Goal: Information Seeking & Learning: Learn about a topic

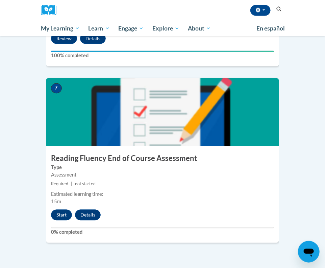
scroll to position [1180, 0]
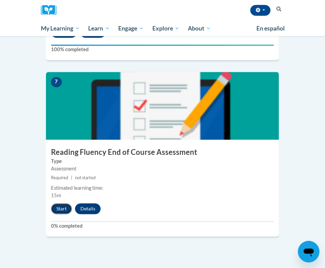
click at [62, 203] on button "Start" at bounding box center [61, 208] width 21 height 11
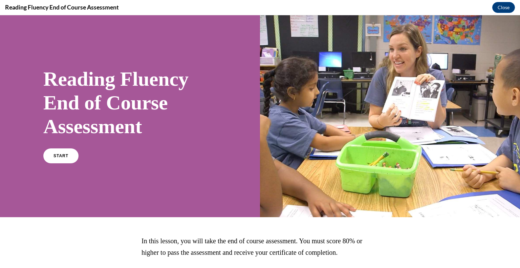
scroll to position [7, 0]
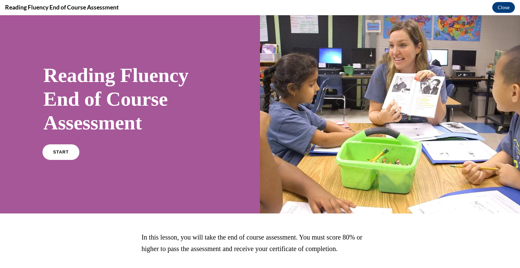
click at [62, 152] on span "START" at bounding box center [61, 152] width 16 height 5
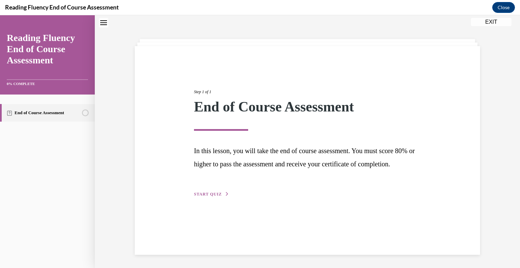
scroll to position [21, 0]
click at [209, 197] on div "Step 1 of 1 End of Course Assessment In this lesson, you will take the end of c…" at bounding box center [307, 135] width 237 height 124
click at [213, 196] on span "START QUIZ" at bounding box center [208, 193] width 28 height 5
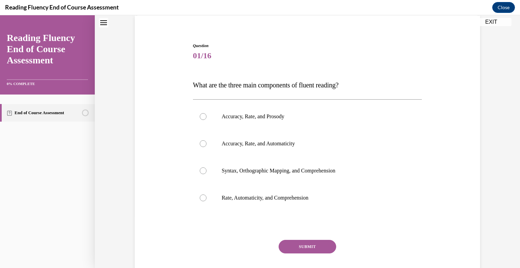
scroll to position [56, 0]
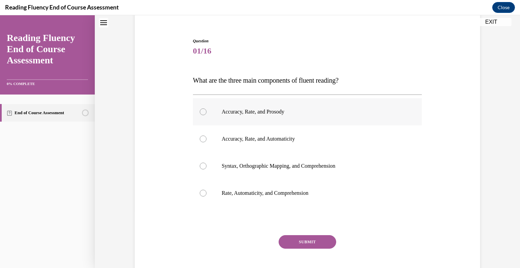
click at [296, 116] on label "Accuracy, Rate, and Prosody" at bounding box center [307, 111] width 229 height 27
click at [206, 115] on input "Accuracy, Rate, and Prosody" at bounding box center [203, 111] width 7 height 7
radio input "true"
click at [308, 241] on button "SUBMIT" at bounding box center [307, 242] width 58 height 14
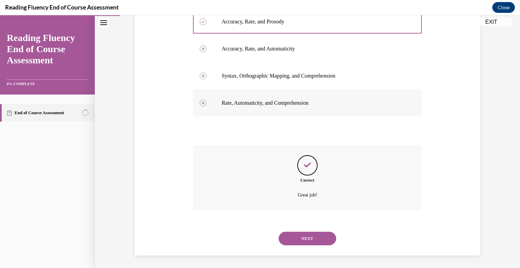
scroll to position [147, 0]
click at [319, 240] on button "NEXT" at bounding box center [307, 238] width 58 height 14
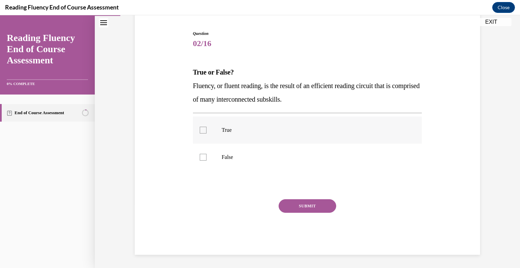
click at [230, 127] on p "True" at bounding box center [313, 130] width 183 height 7
click at [206, 127] on input "True" at bounding box center [203, 130] width 7 height 7
checkbox input "true"
click at [310, 207] on button "SUBMIT" at bounding box center [307, 206] width 58 height 14
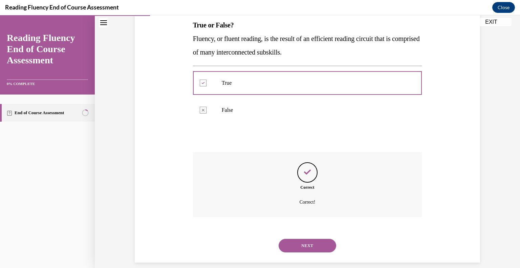
scroll to position [118, 0]
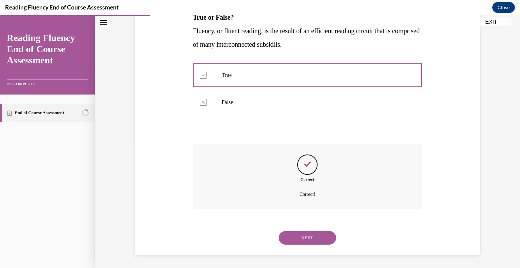
click at [321, 225] on div "NEXT" at bounding box center [307, 237] width 229 height 27
click at [322, 232] on button "NEXT" at bounding box center [307, 238] width 58 height 14
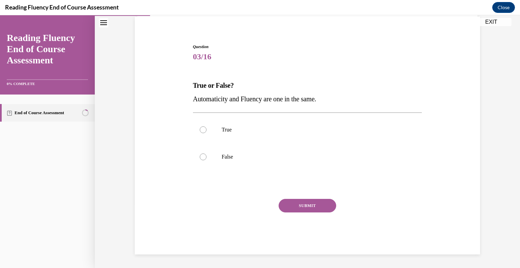
scroll to position [50, 0]
click at [238, 127] on p "True" at bounding box center [313, 130] width 183 height 7
click at [206, 127] on input "True" at bounding box center [203, 130] width 7 height 7
radio input "true"
click at [299, 204] on button "SUBMIT" at bounding box center [307, 206] width 58 height 14
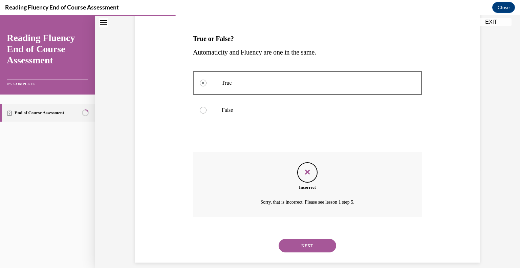
scroll to position [105, 0]
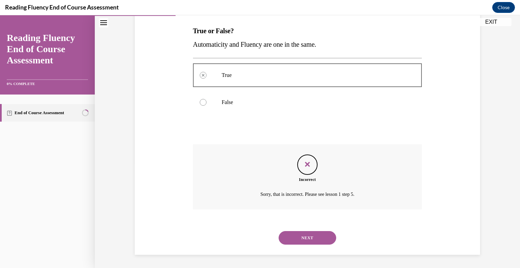
click at [309, 237] on button "NEXT" at bounding box center [307, 238] width 58 height 14
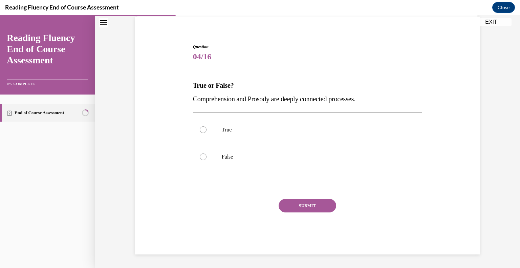
scroll to position [50, 0]
click at [263, 131] on p "True" at bounding box center [313, 130] width 183 height 7
click at [206, 131] on input "True" at bounding box center [203, 130] width 7 height 7
radio input "true"
drag, startPoint x: 386, startPoint y: 94, endPoint x: 192, endPoint y: 95, distance: 193.8
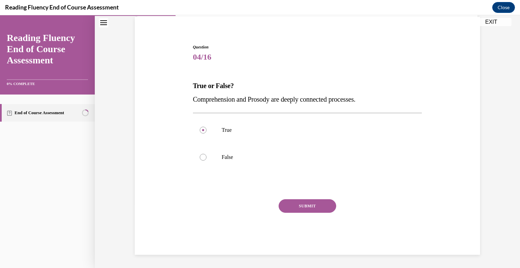
click at [192, 95] on div "Question 04/16 True or False? Comprehension and Prosody are deeply connected pr…" at bounding box center [307, 144] width 232 height 221
copy span "Comprehension and Prosody are deeply connected processes."
click at [313, 207] on button "SUBMIT" at bounding box center [307, 206] width 58 height 14
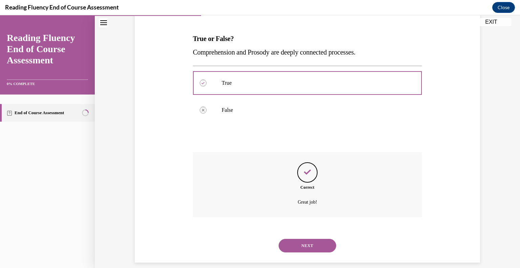
scroll to position [105, 0]
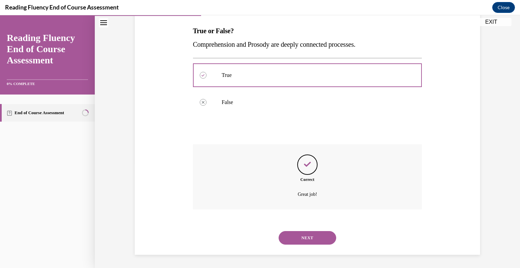
click at [303, 234] on button "NEXT" at bounding box center [307, 238] width 58 height 14
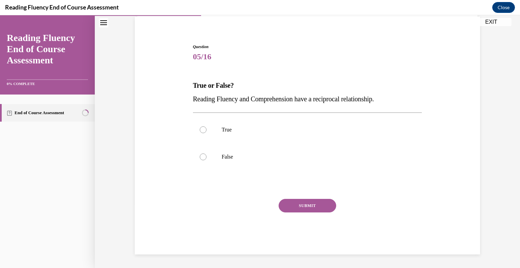
scroll to position [50, 0]
drag, startPoint x: 376, startPoint y: 97, endPoint x: 193, endPoint y: 98, distance: 183.0
click at [193, 98] on p "Reading Fluency and Comprehension have a reciprocal relationship." at bounding box center [307, 99] width 229 height 14
copy span "Reading Fluency and Comprehension have a reciprocal relationship."
click at [225, 137] on label "True" at bounding box center [307, 129] width 229 height 27
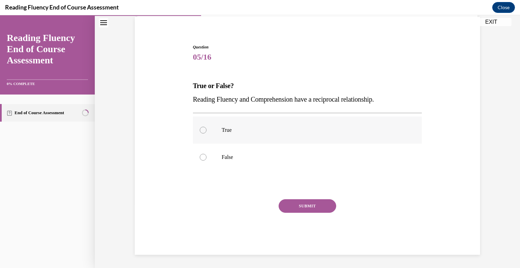
click at [206, 133] on input "True" at bounding box center [203, 130] width 7 height 7
radio input "true"
click at [289, 205] on button "SUBMIT" at bounding box center [307, 206] width 58 height 14
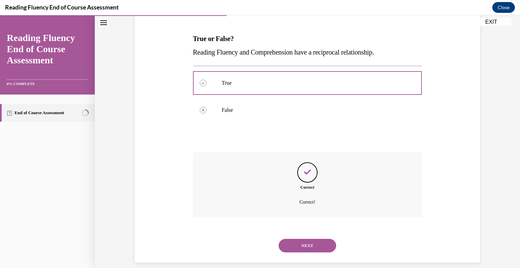
scroll to position [105, 0]
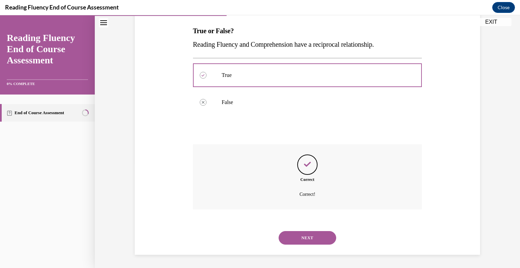
click at [310, 236] on button "NEXT" at bounding box center [307, 238] width 58 height 14
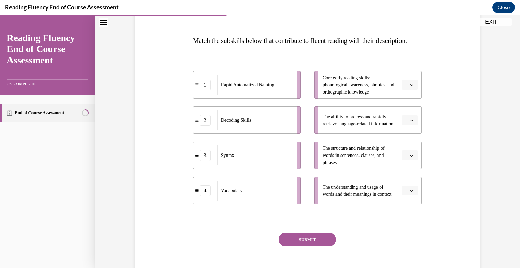
scroll to position [104, 0]
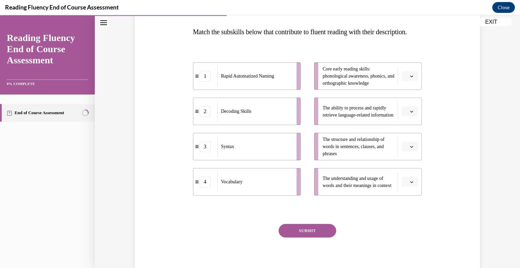
click at [325, 90] on li "Core early reading skills: phonological awareness, phonics, and orthographic kn…" at bounding box center [368, 75] width 108 height 27
click at [325, 89] on li "Core early reading skills: phonological awareness, phonics, and orthographic kn…" at bounding box center [368, 75] width 108 height 27
click at [325, 81] on button "button" at bounding box center [409, 76] width 17 height 10
click at [325, 82] on div "Question 06/16 Match the subskills below that contribute to fluent reading with…" at bounding box center [307, 124] width 348 height 309
click at [325, 152] on button "button" at bounding box center [409, 146] width 17 height 10
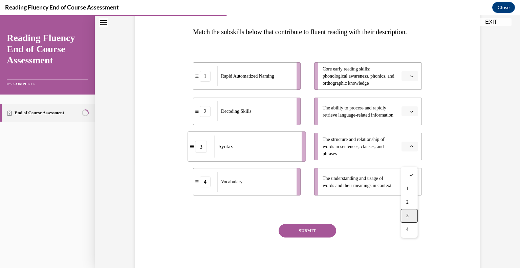
click at [325, 214] on div "3" at bounding box center [409, 216] width 17 height 14
click at [325, 116] on button "button" at bounding box center [409, 111] width 17 height 10
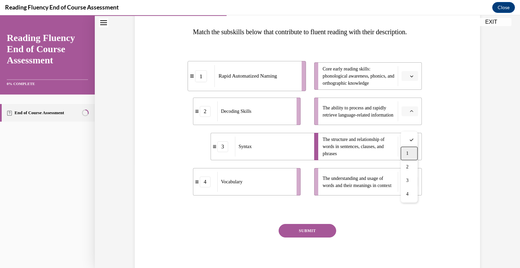
click at [325, 149] on div "1" at bounding box center [409, 153] width 17 height 14
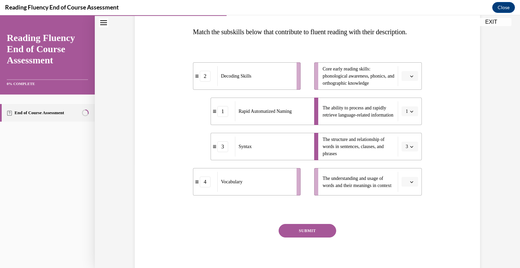
click at [325, 183] on icon "button" at bounding box center [411, 181] width 3 height 3
click at [325, 184] on div "4" at bounding box center [409, 180] width 17 height 14
click at [325, 87] on span "Core early reading skills: phonological awareness, phonics, and orthographic kn…" at bounding box center [358, 75] width 72 height 21
click at [325, 81] on button "button" at bounding box center [409, 76] width 17 height 10
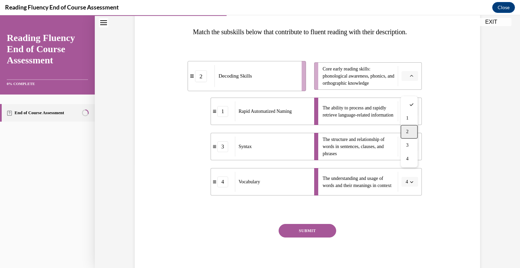
click at [325, 129] on div "2" at bounding box center [409, 132] width 17 height 14
click at [316, 237] on button "SUBMIT" at bounding box center [307, 231] width 58 height 14
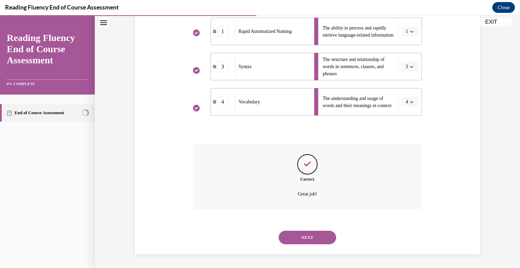
scroll to position [197, 0]
click at [317, 237] on button "NEXT" at bounding box center [307, 237] width 58 height 14
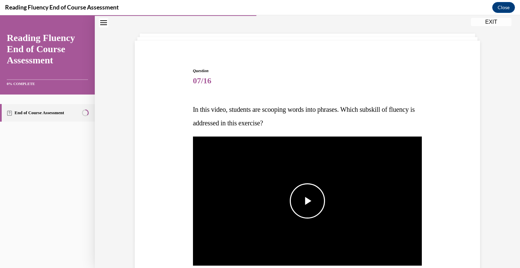
click at [313, 182] on img "Video player" at bounding box center [307, 200] width 229 height 129
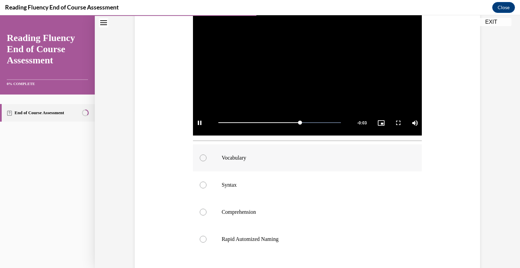
scroll to position [157, 0]
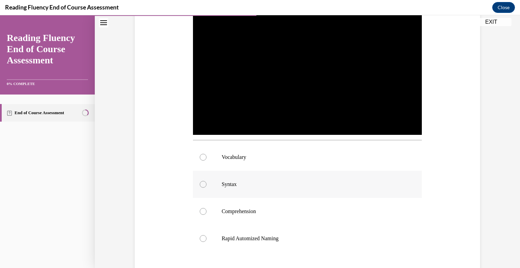
click at [310, 189] on label "Syntax" at bounding box center [307, 183] width 229 height 27
click at [206, 187] on input "Syntax" at bounding box center [203, 184] width 7 height 7
radio input "true"
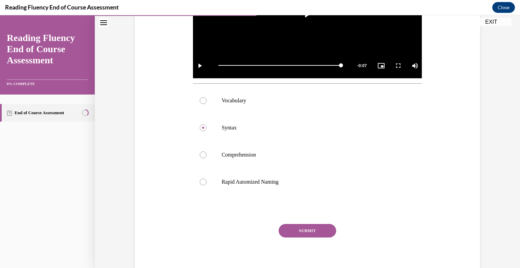
click at [295, 224] on button "SUBMIT" at bounding box center [307, 231] width 58 height 14
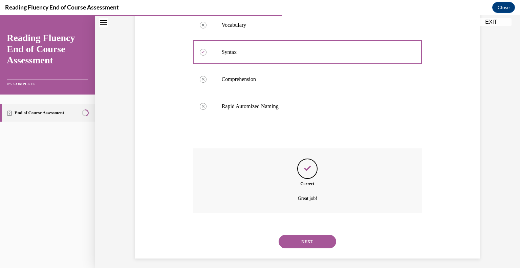
scroll to position [293, 0]
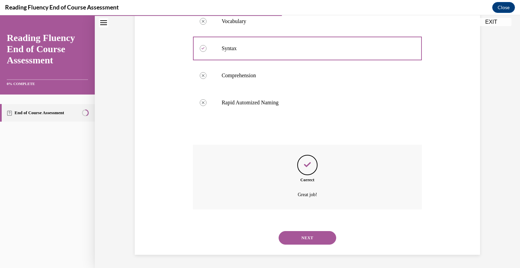
click at [295, 231] on button "NEXT" at bounding box center [307, 238] width 58 height 14
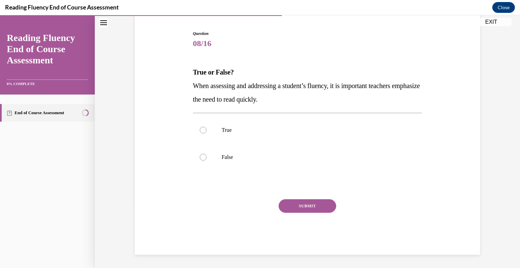
drag, startPoint x: 303, startPoint y: 99, endPoint x: 195, endPoint y: 88, distance: 108.2
click at [195, 88] on p "When assessing and addressing a student’s fluency, it is important teachers emp…" at bounding box center [307, 92] width 229 height 27
copy span "When assessing and addressing a student’s fluency, it is important teachers emp…"
click at [221, 154] on label "False" at bounding box center [307, 156] width 229 height 27
click at [206, 154] on input "False" at bounding box center [203, 157] width 7 height 7
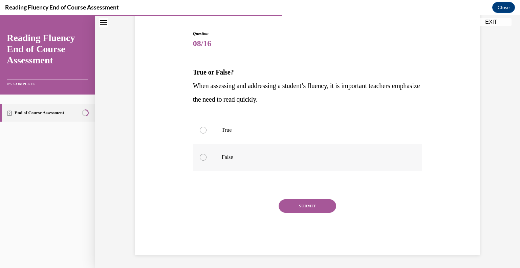
radio input "true"
click at [293, 210] on button "SUBMIT" at bounding box center [307, 206] width 58 height 14
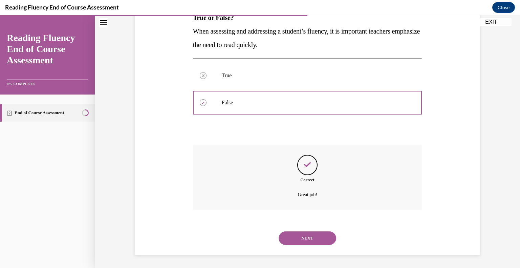
scroll to position [113, 0]
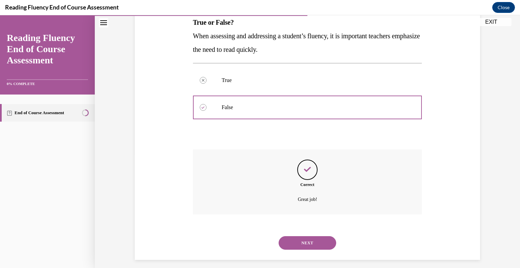
click at [297, 237] on button "NEXT" at bounding box center [307, 243] width 58 height 14
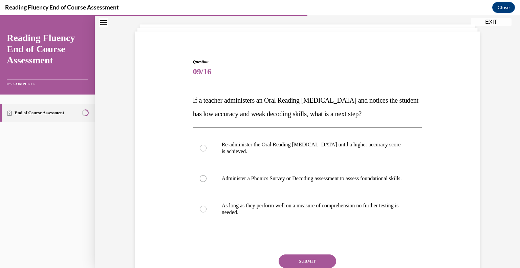
scroll to position [37, 0]
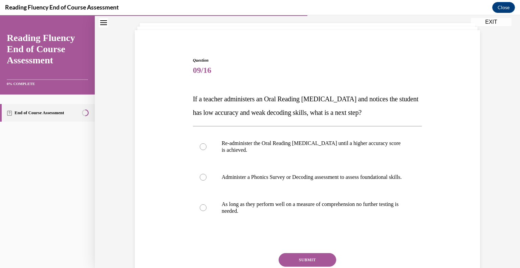
drag, startPoint x: 313, startPoint y: 113, endPoint x: 181, endPoint y: 92, distance: 133.9
click at [181, 92] on div "Question 09/16 If a teacher administers an Oral Reading Fluency assessment and …" at bounding box center [307, 172] width 348 height 271
copy span "If a teacher administers an Oral Reading Fluency assessment and notices the stu…"
drag, startPoint x: 271, startPoint y: 192, endPoint x: 268, endPoint y: 183, distance: 9.9
click at [270, 190] on label "Administer a Phonics Survey or Decoding assessment to assess foundational skill…" at bounding box center [307, 176] width 229 height 27
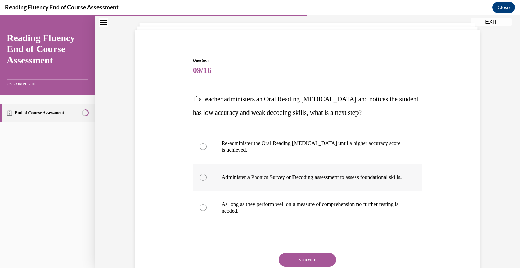
click at [206, 180] on input "Administer a Phonics Survey or Decoding assessment to assess foundational skill…" at bounding box center [203, 177] width 7 height 7
radio input "true"
click at [298, 264] on button "SUBMIT" at bounding box center [307, 260] width 58 height 14
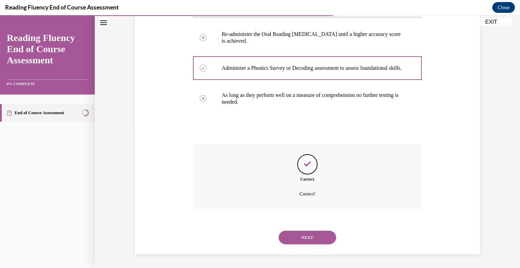
scroll to position [152, 0]
click at [313, 234] on button "NEXT" at bounding box center [307, 237] width 58 height 14
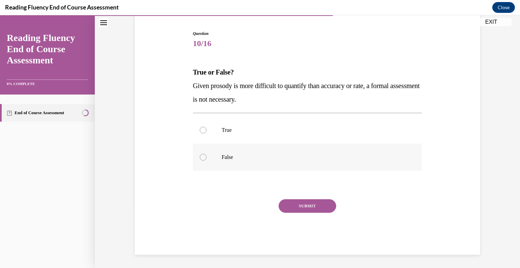
click at [234, 159] on p "False" at bounding box center [313, 157] width 183 height 7
click at [206, 159] on input "False" at bounding box center [203, 157] width 7 height 7
radio input "true"
click at [294, 207] on button "SUBMIT" at bounding box center [307, 206] width 58 height 14
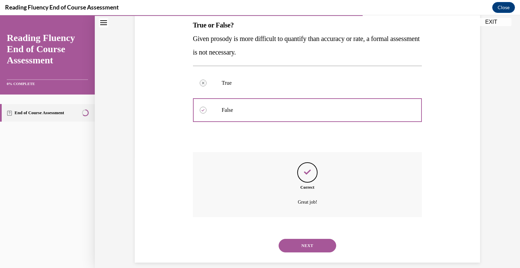
scroll to position [118, 0]
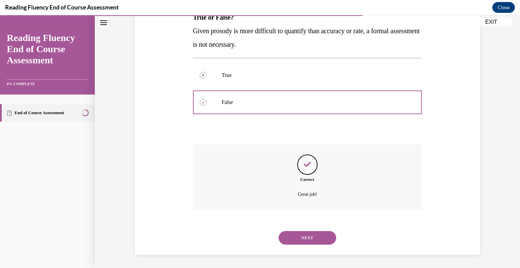
click at [300, 231] on button "NEXT" at bounding box center [307, 238] width 58 height 14
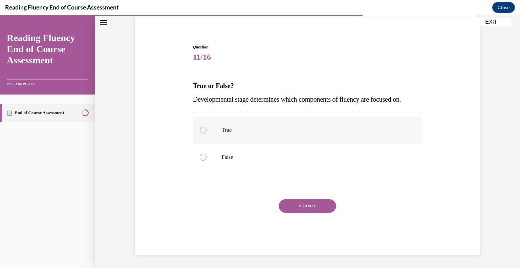
click at [301, 124] on label "True" at bounding box center [307, 129] width 229 height 27
click at [206, 127] on input "True" at bounding box center [203, 130] width 7 height 7
radio input "true"
click at [306, 202] on button "SUBMIT" at bounding box center [307, 206] width 58 height 14
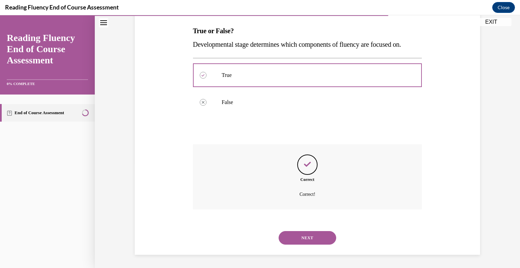
click at [295, 233] on button "NEXT" at bounding box center [307, 238] width 58 height 14
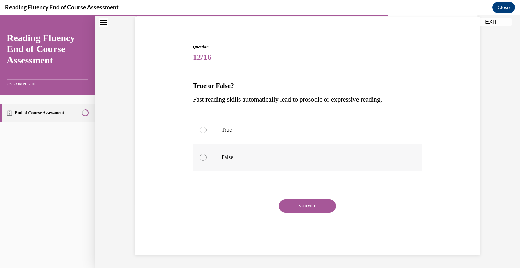
click at [299, 156] on p "False" at bounding box center [313, 157] width 183 height 7
click at [206, 156] on input "False" at bounding box center [203, 157] width 7 height 7
radio input "true"
click at [305, 207] on button "SUBMIT" at bounding box center [307, 206] width 58 height 14
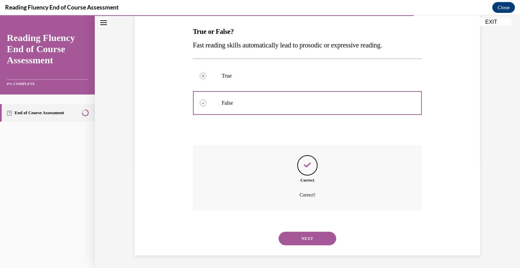
scroll to position [105, 0]
click at [298, 235] on button "NEXT" at bounding box center [307, 238] width 58 height 14
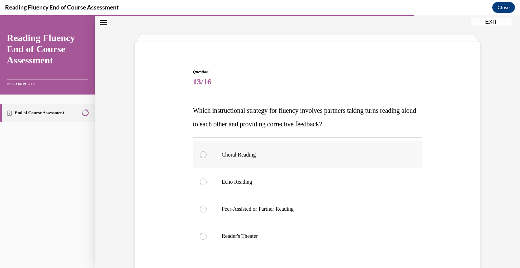
scroll to position [29, 0]
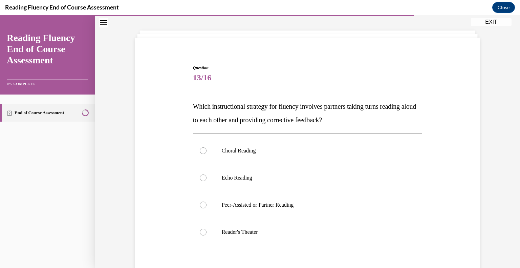
drag, startPoint x: 356, startPoint y: 120, endPoint x: 186, endPoint y: 120, distance: 169.8
click at [186, 120] on div "Question 13/16 Which instructional strategy for fluency involves partners takin…" at bounding box center [307, 186] width 348 height 285
click at [325, 120] on span "Which instructional strategy for fluency involves partners taking turns reading…" at bounding box center [304, 112] width 223 height 21
drag, startPoint x: 337, startPoint y: 123, endPoint x: 183, endPoint y: 99, distance: 156.0
click at [183, 99] on div "Question 13/16 Which instructional strategy for fluency involves partners takin…" at bounding box center [307, 186] width 348 height 285
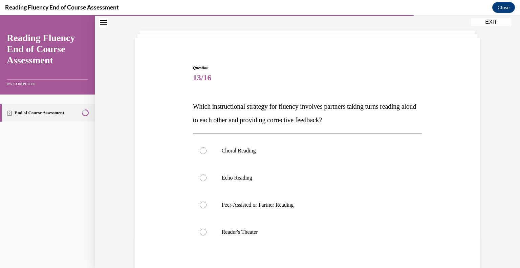
copy span "Which instructional strategy for fluency involves partners taking turns reading…"
click at [325, 130] on div "Question 13/16 Which instructional strategy for fluency involves partners takin…" at bounding box center [307, 175] width 425 height 336
click at [227, 208] on label "Peer-Assisted or Partner Reading" at bounding box center [307, 204] width 229 height 27
click at [206, 208] on input "Peer-Assisted or Partner Reading" at bounding box center [203, 204] width 7 height 7
radio input "true"
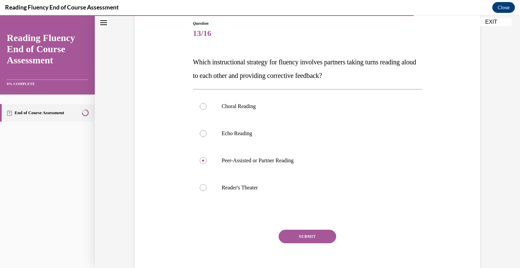
click at [285, 235] on button "SUBMIT" at bounding box center [307, 236] width 58 height 14
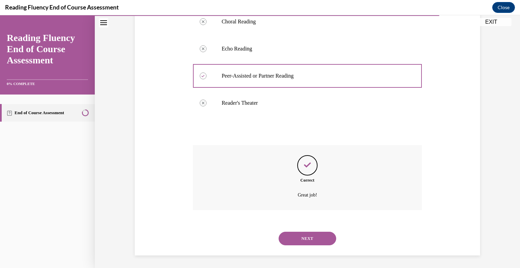
scroll to position [159, 0]
click at [294, 235] on button "NEXT" at bounding box center [307, 238] width 58 height 14
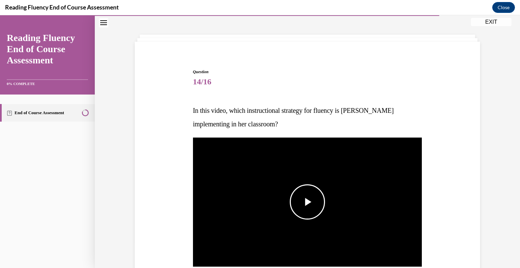
click at [307, 202] on span "Video player" at bounding box center [307, 202] width 0 height 0
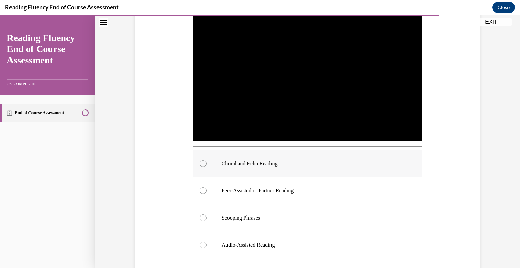
scroll to position [158, 0]
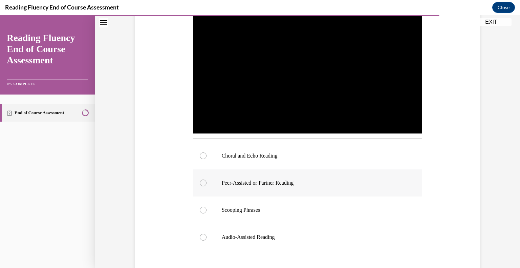
click at [303, 184] on p "Peer-Assisted or Partner Reading" at bounding box center [313, 182] width 183 height 7
click at [206, 184] on input "Peer-Assisted or Partner Reading" at bounding box center [203, 182] width 7 height 7
radio input "true"
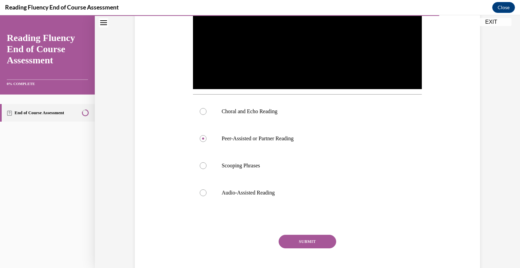
click at [298, 241] on button "SUBMIT" at bounding box center [307, 241] width 58 height 14
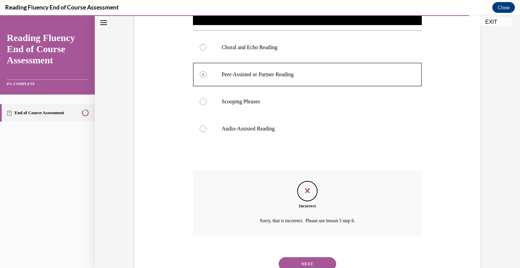
scroll to position [264, 0]
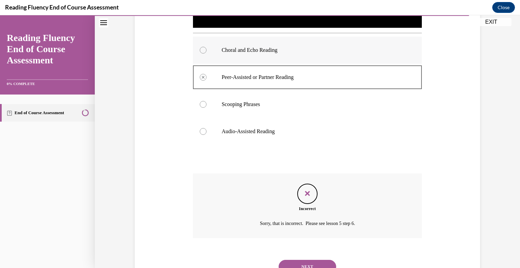
click at [224, 47] on p "Choral and Echo Reading" at bounding box center [313, 50] width 183 height 7
click at [227, 50] on p "Choral and Echo Reading" at bounding box center [313, 50] width 183 height 7
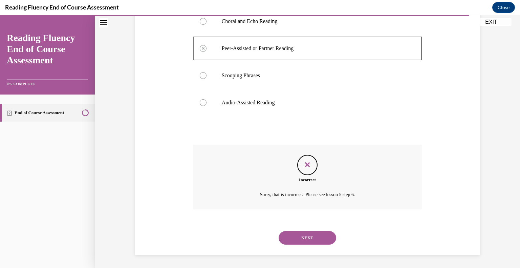
click at [318, 239] on button "NEXT" at bounding box center [307, 238] width 58 height 14
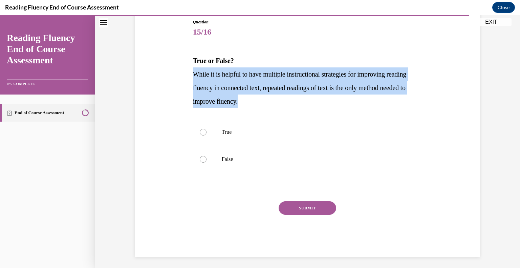
drag, startPoint x: 274, startPoint y: 100, endPoint x: 175, endPoint y: 76, distance: 101.4
click at [175, 76] on div "Question 15/16 True or False? While it is helpful to have multiple instructiona…" at bounding box center [307, 128] width 348 height 258
copy span "While it is helpful to have multiple instructional strategies for improving rea…"
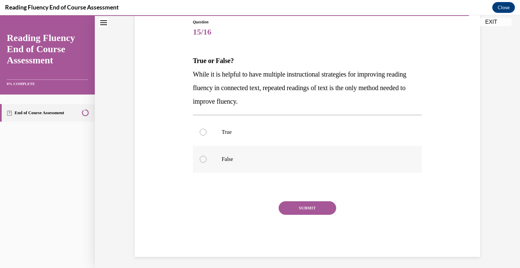
click at [216, 159] on label "False" at bounding box center [307, 158] width 229 height 27
click at [206, 159] on input "False" at bounding box center [203, 159] width 7 height 7
radio input "true"
click at [305, 202] on button "SUBMIT" at bounding box center [307, 208] width 58 height 14
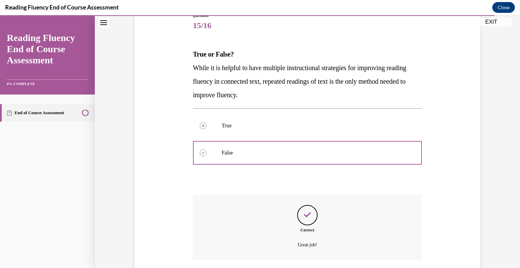
scroll to position [132, 0]
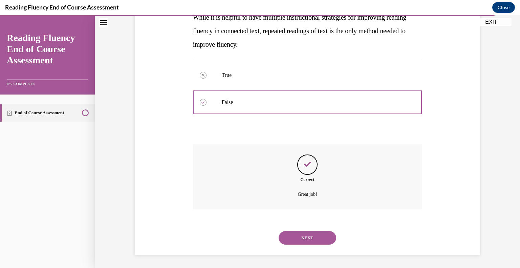
click at [303, 231] on button "NEXT" at bounding box center [307, 238] width 58 height 14
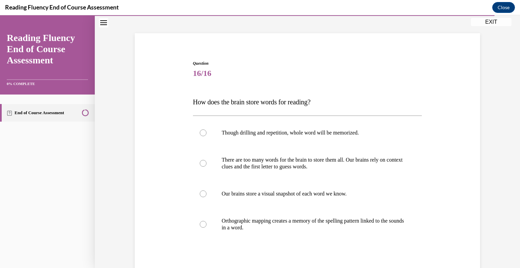
scroll to position [37, 0]
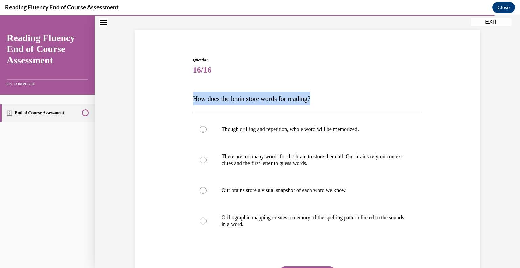
drag, startPoint x: 336, startPoint y: 100, endPoint x: 194, endPoint y: 98, distance: 142.1
click at [194, 98] on p "How does the brain store words for reading?" at bounding box center [307, 99] width 229 height 14
copy span "How does the brain store words for reading?"
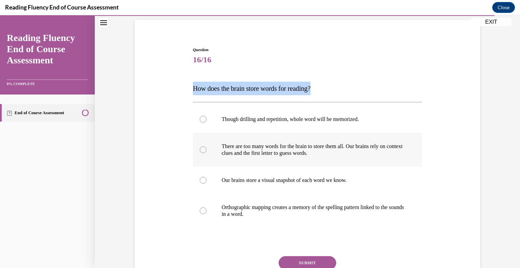
scroll to position [47, 0]
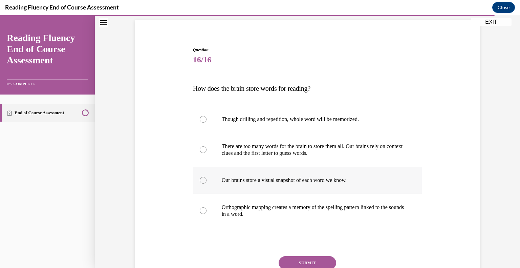
click at [325, 175] on label "Our brains store a visual snapshot of each word we know." at bounding box center [307, 179] width 229 height 27
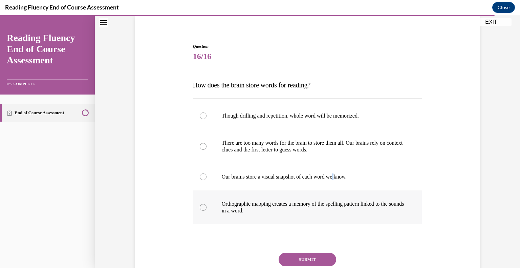
scroll to position [51, 0]
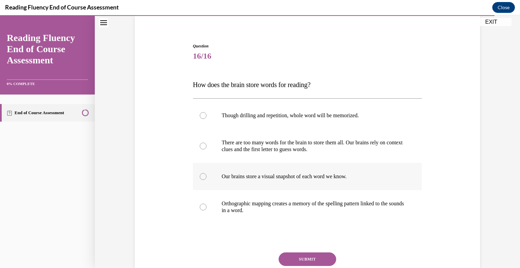
click at [269, 182] on label "Our brains store a visual snapshot of each word we know." at bounding box center [307, 176] width 229 height 27
click at [206, 180] on input "Our brains store a visual snapshot of each word we know." at bounding box center [203, 176] width 7 height 7
radio input "true"
click at [310, 265] on button "SUBMIT" at bounding box center [307, 259] width 58 height 14
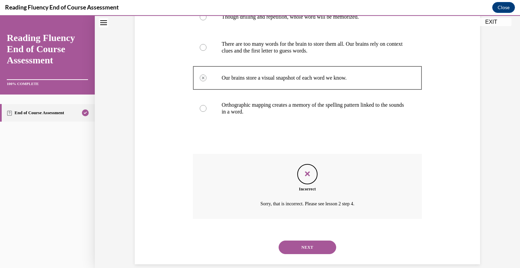
scroll to position [159, 0]
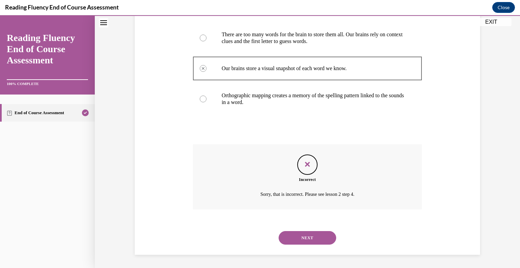
click at [317, 236] on button "NEXT" at bounding box center [307, 238] width 58 height 14
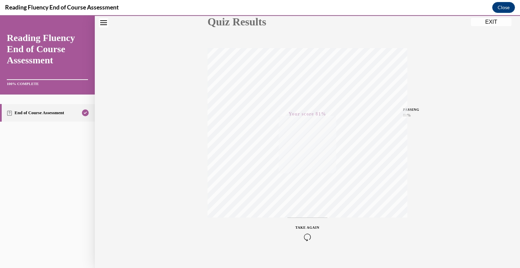
scroll to position [94, 0]
click at [325, 25] on button "EXIT" at bounding box center [491, 22] width 41 height 8
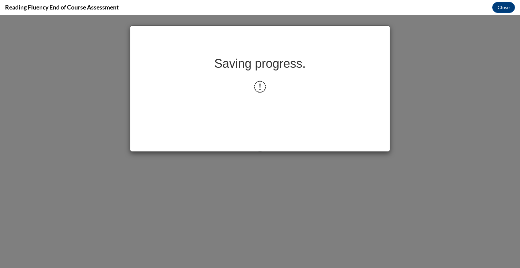
scroll to position [0, 0]
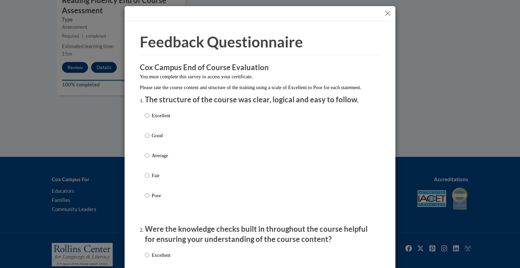
click at [155, 158] on p "Average" at bounding box center [161, 155] width 19 height 7
click at [149, 158] on input "Average" at bounding box center [147, 155] width 4 height 7
radio input "true"
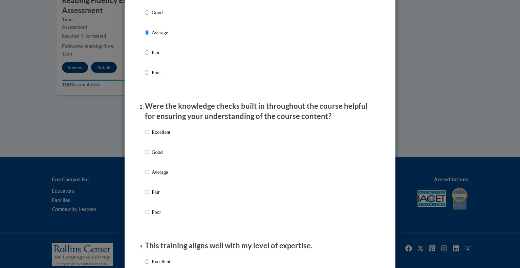
click at [165, 176] on p "Average" at bounding box center [161, 171] width 19 height 7
click at [149, 176] on input "Average" at bounding box center [147, 171] width 4 height 7
radio input "true"
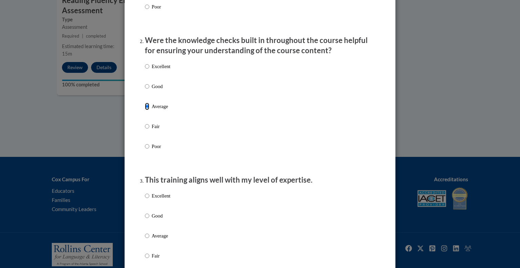
scroll to position [263, 0]
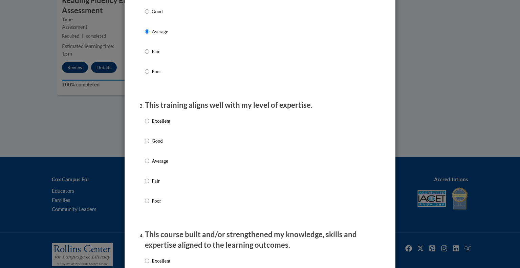
click at [175, 166] on div "Excellent Good Average Fair Poor" at bounding box center [260, 169] width 230 height 110
click at [168, 164] on p "Average" at bounding box center [161, 160] width 19 height 7
click at [149, 164] on input "Average" at bounding box center [147, 160] width 4 height 7
radio input "true"
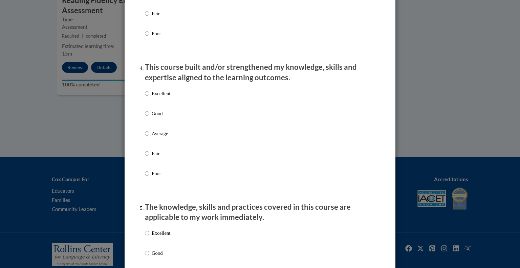
click at [161, 137] on p "Average" at bounding box center [161, 133] width 19 height 7
click at [149, 137] on input "Average" at bounding box center [147, 133] width 4 height 7
radio input "true"
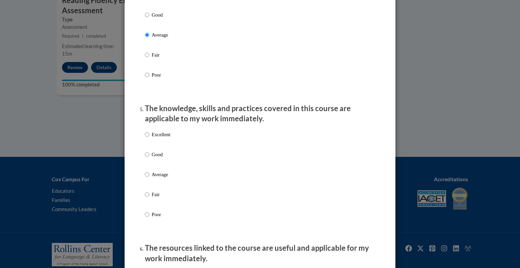
click at [163, 178] on p "Average" at bounding box center [161, 173] width 19 height 7
click at [149, 178] on input "Average" at bounding box center [147, 173] width 4 height 7
radio input "true"
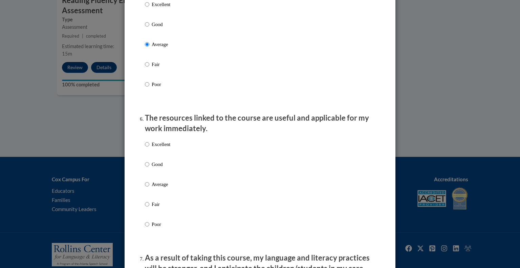
click at [164, 179] on label "Good" at bounding box center [157, 169] width 25 height 18
click at [149, 168] on input "Good" at bounding box center [147, 163] width 4 height 7
radio input "true"
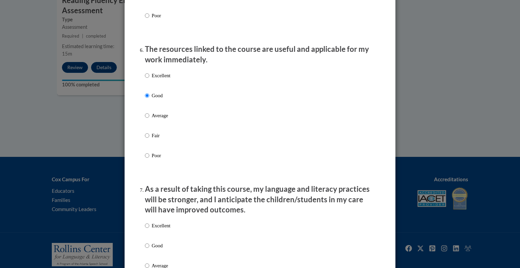
click at [162, 119] on p "Average" at bounding box center [161, 115] width 19 height 7
click at [149, 119] on input "Average" at bounding box center [147, 115] width 4 height 7
radio input "true"
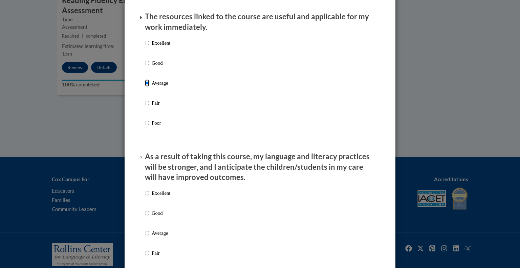
scroll to position [864, 0]
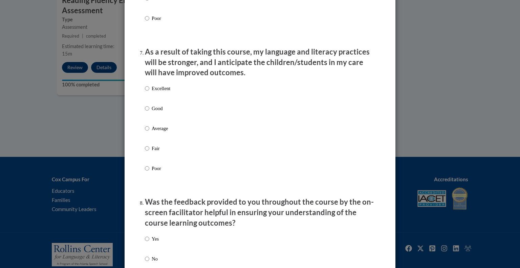
click at [165, 132] on p "Average" at bounding box center [161, 127] width 19 height 7
click at [149, 132] on input "Average" at bounding box center [147, 127] width 4 height 7
radio input "true"
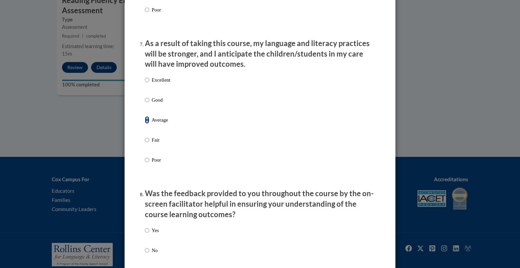
scroll to position [921, 0]
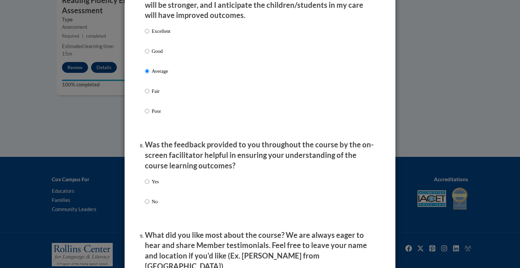
click at [148, 193] on label "Yes" at bounding box center [152, 187] width 14 height 18
click at [148, 185] on input "Yes" at bounding box center [147, 181] width 4 height 7
radio input "true"
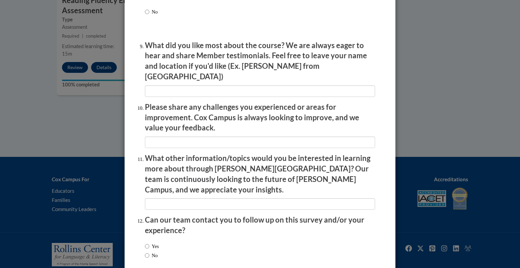
scroll to position [1141, 0]
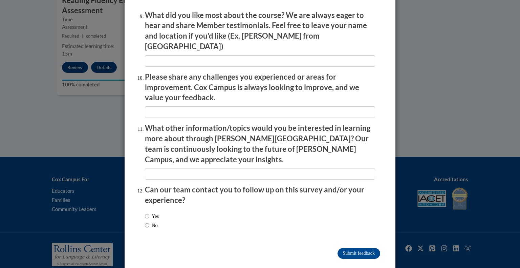
click at [157, 221] on label "No" at bounding box center [151, 224] width 13 height 7
click at [149, 221] on input "No" at bounding box center [147, 224] width 4 height 7
radio input "true"
click at [325, 248] on input "Submit feedback" at bounding box center [358, 253] width 43 height 11
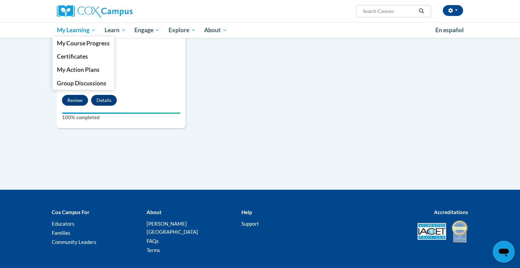
scroll to position [581, 0]
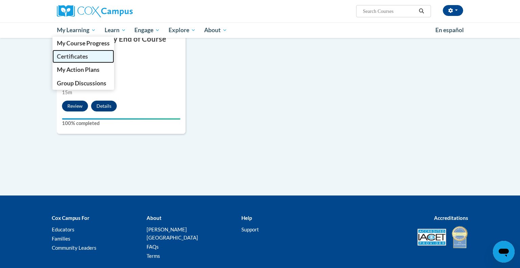
click at [88, 56] on span "Certificates" at bounding box center [72, 56] width 31 height 7
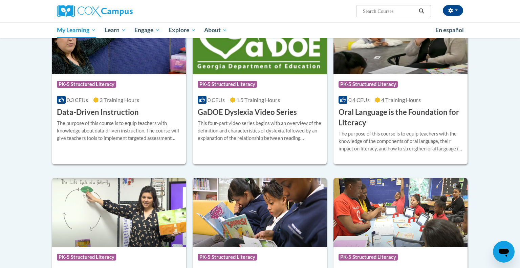
scroll to position [104, 0]
